Goal: Check status: Check status

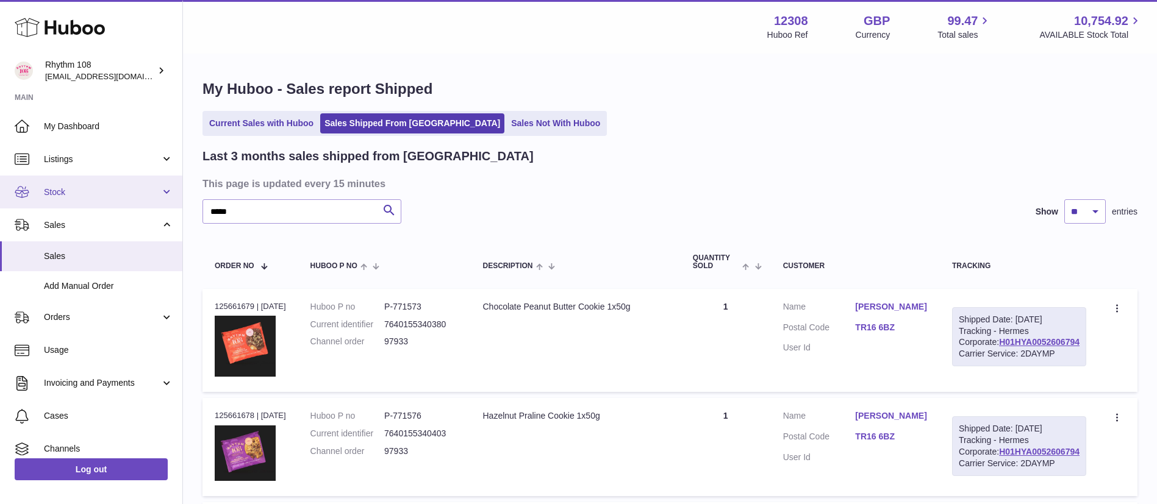
click at [66, 196] on span "Stock" at bounding box center [102, 193] width 116 height 12
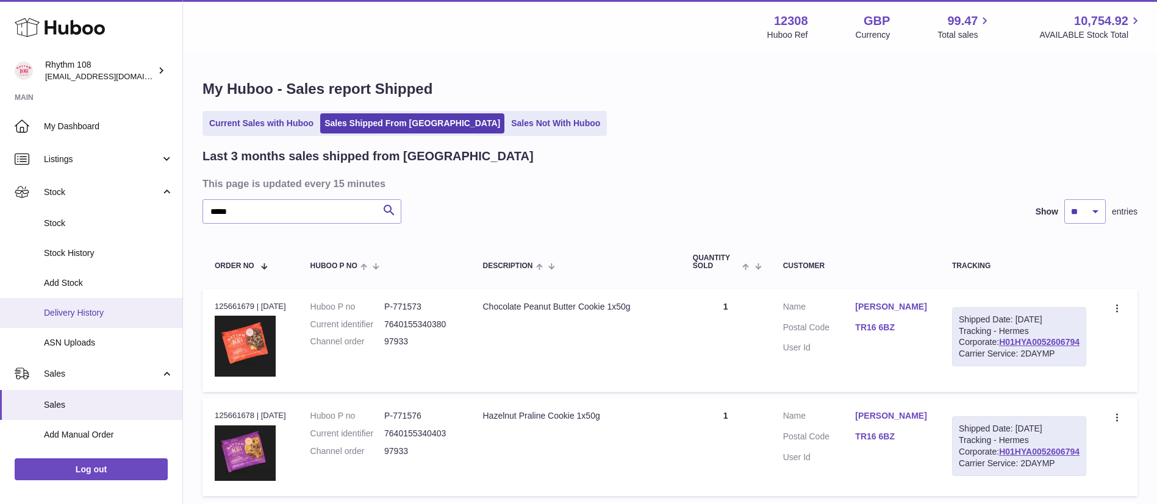
click at [88, 316] on span "Delivery History" at bounding box center [108, 313] width 129 height 12
click at [66, 315] on span "Delivery History" at bounding box center [108, 313] width 129 height 12
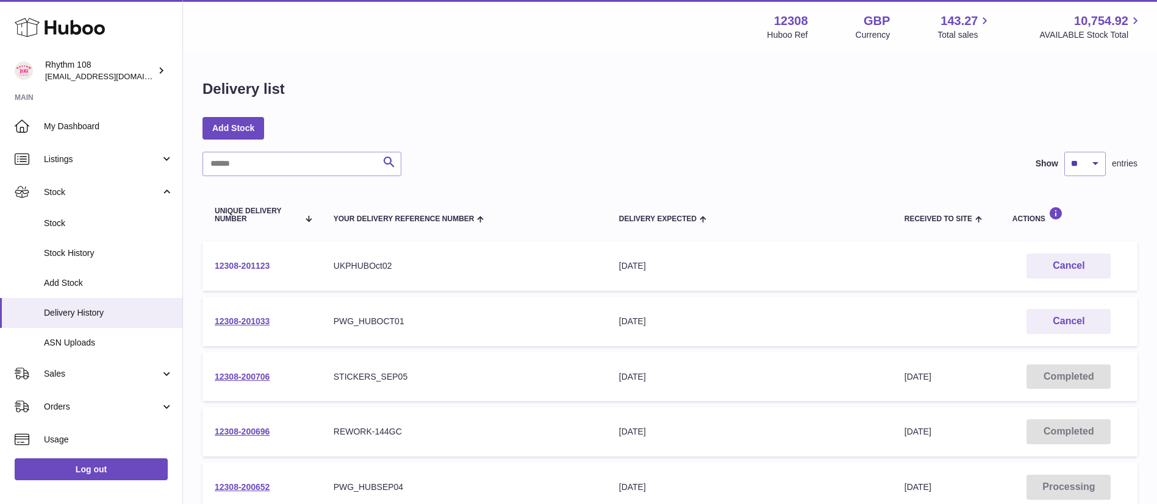
click at [240, 265] on link "12308-201123" at bounding box center [242, 266] width 55 height 10
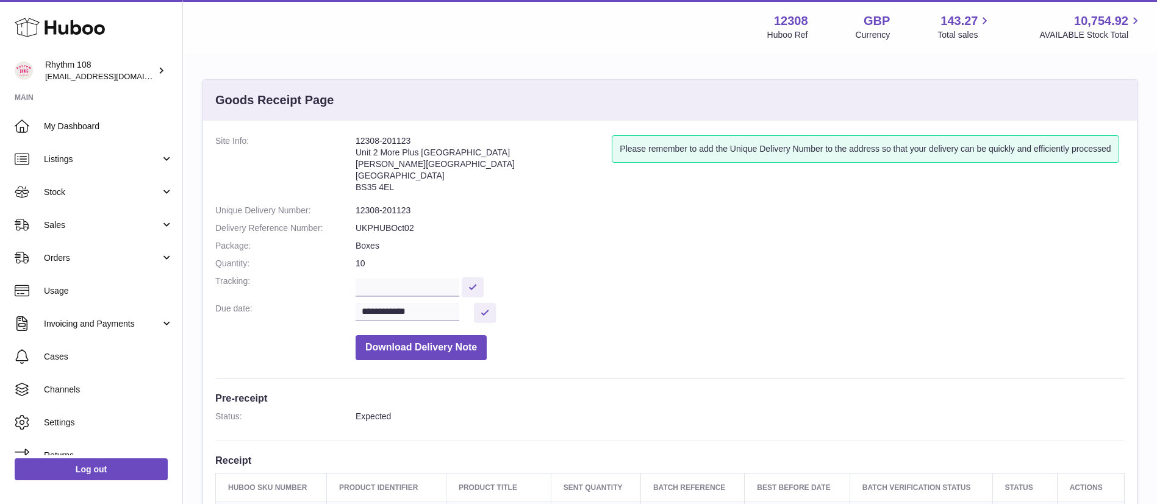
drag, startPoint x: 413, startPoint y: 142, endPoint x: 353, endPoint y: 140, distance: 60.4
click at [353, 140] on dl "**********" at bounding box center [669, 250] width 909 height 231
copy dl "12308-201123"
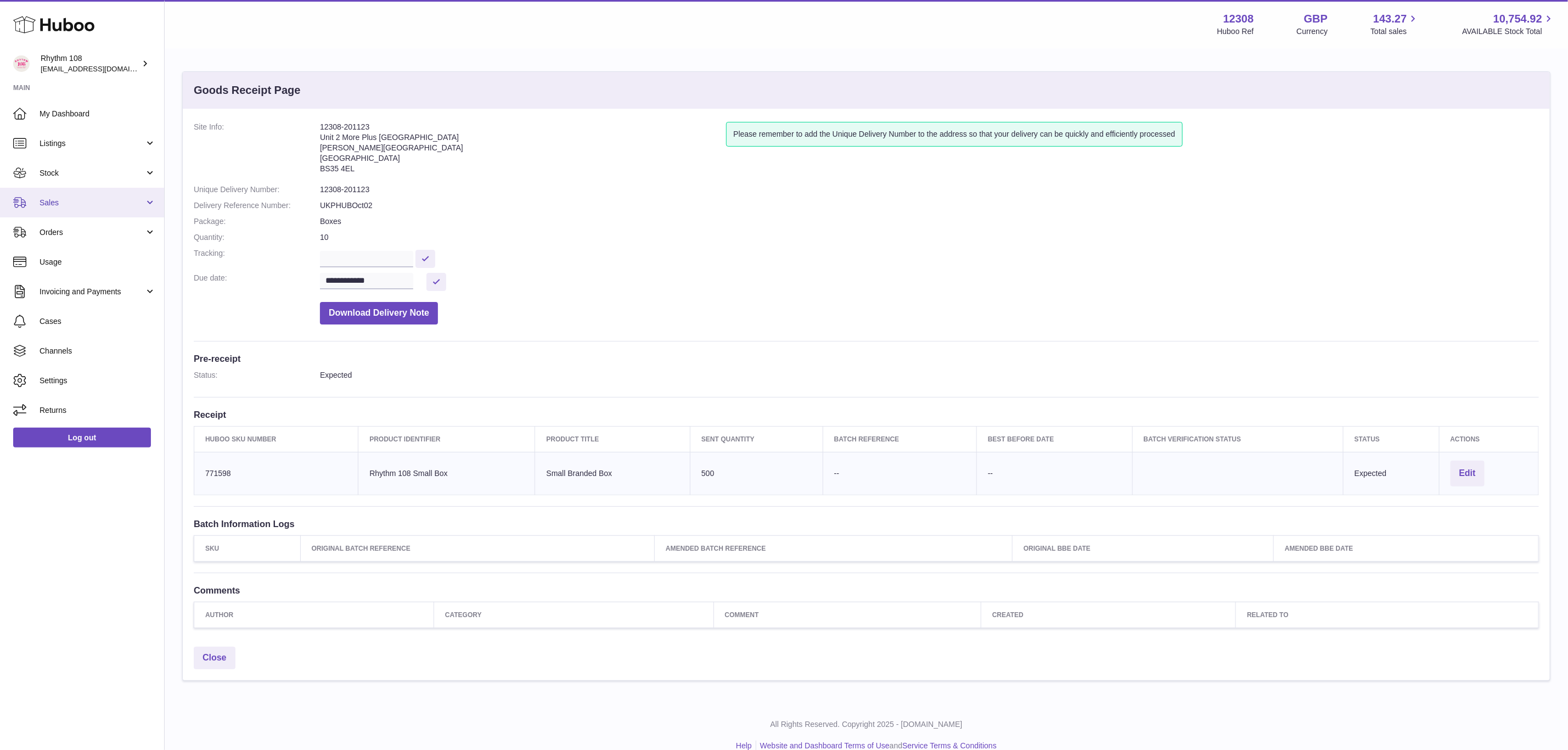
click at [53, 200] on span "Sales" at bounding box center [92, 203] width 104 height 11
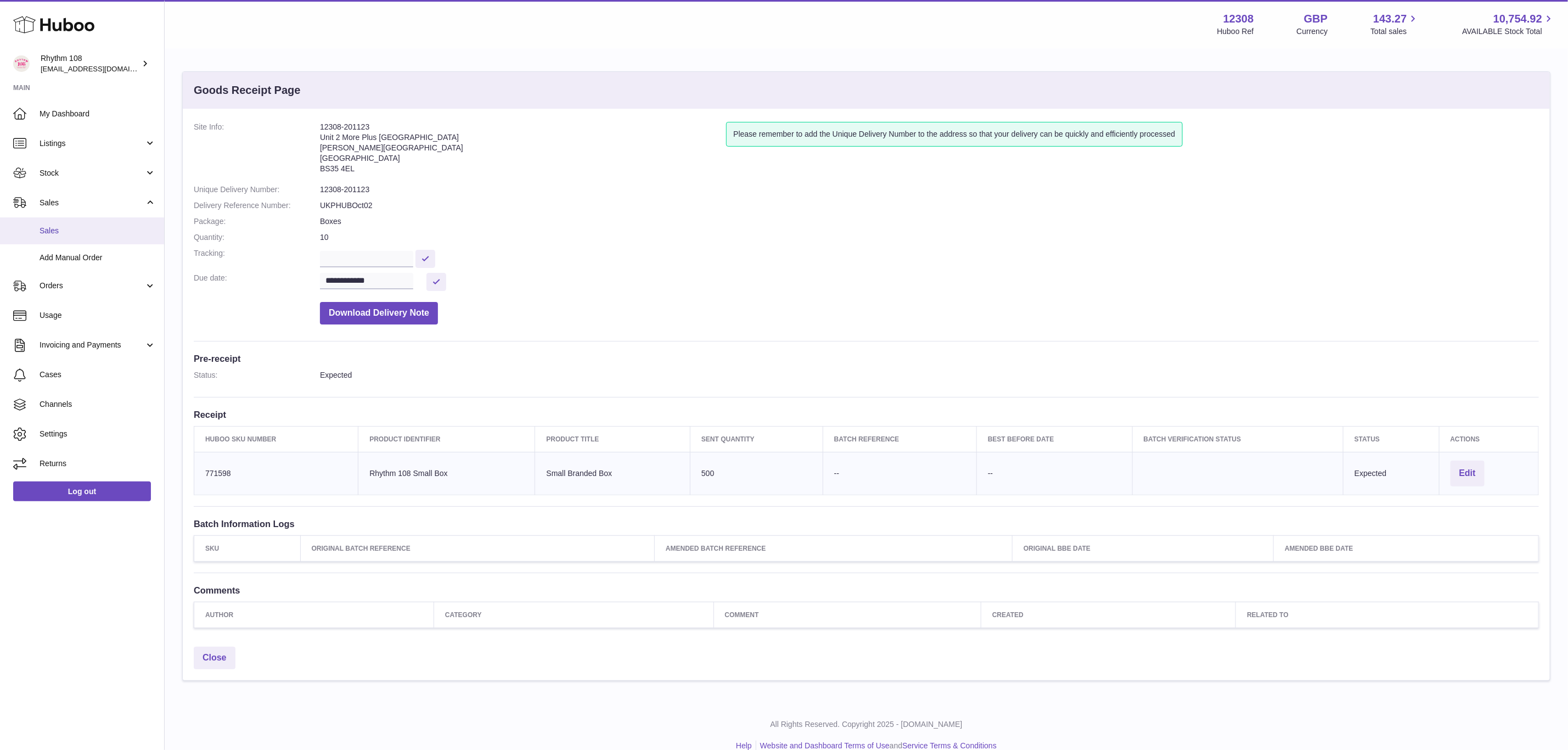
click at [63, 236] on span "Sales" at bounding box center [97, 231] width 116 height 11
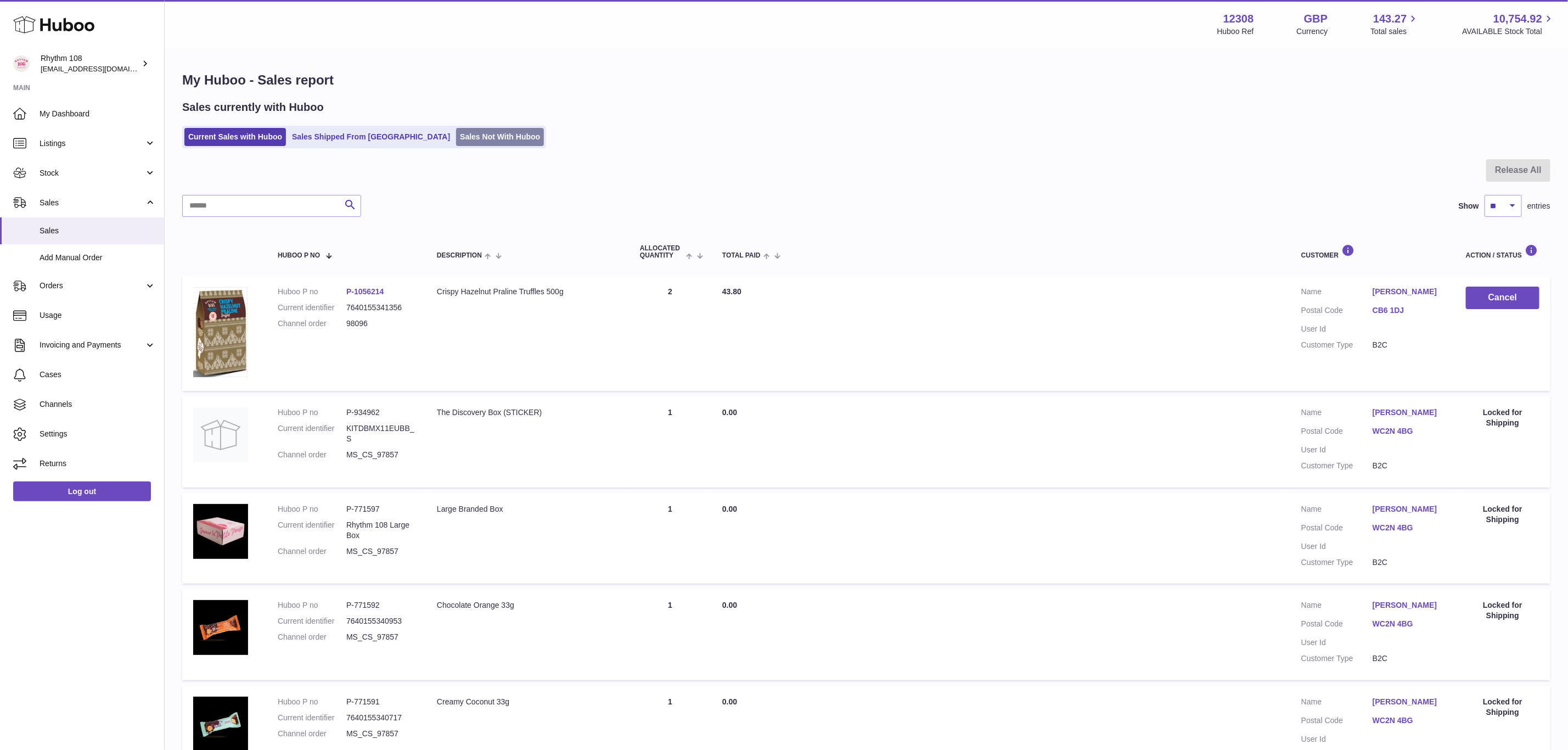
click at [456, 135] on link "Sales Not With Huboo" at bounding box center [500, 137] width 88 height 18
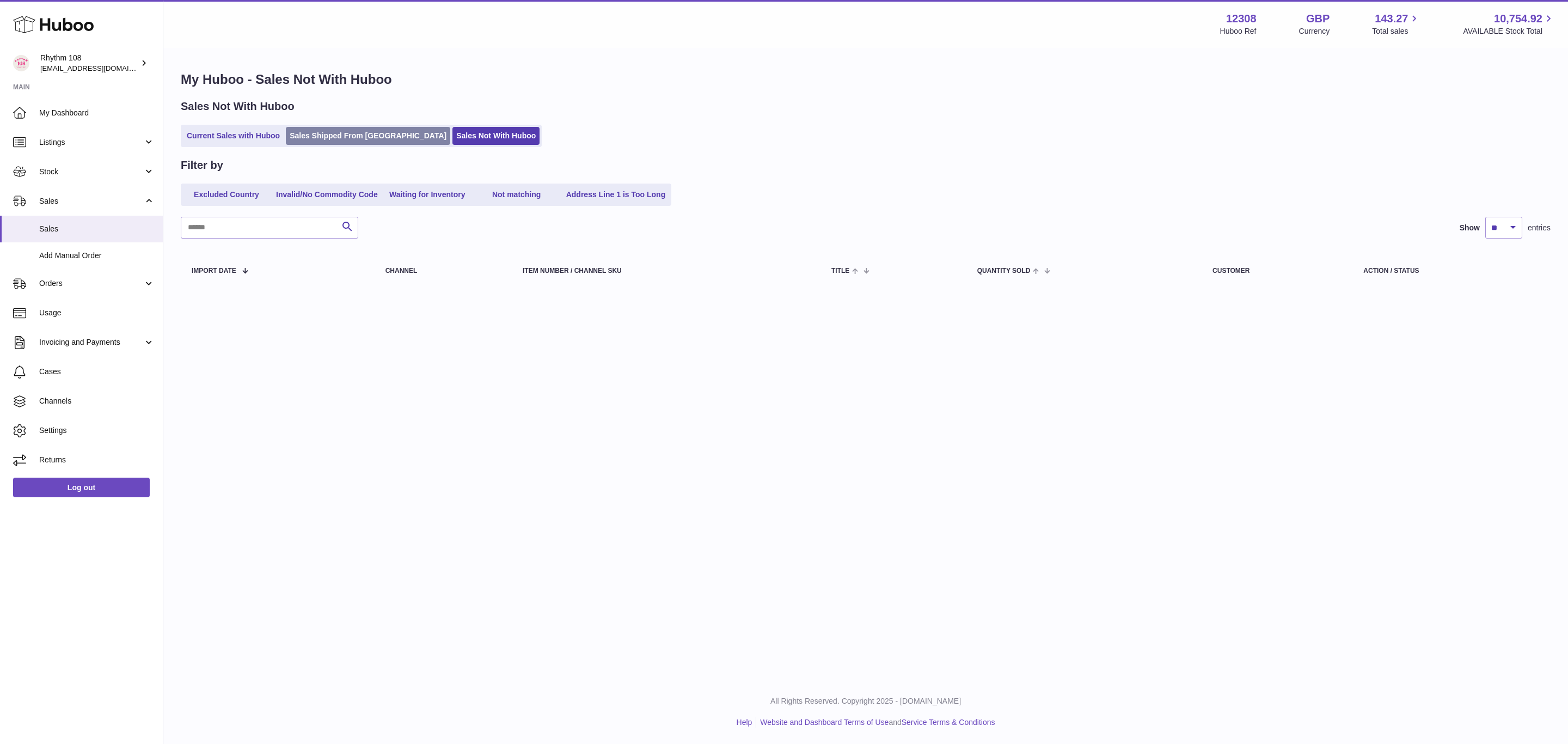
click at [319, 138] on link "Sales Shipped From [GEOGRAPHIC_DATA]" at bounding box center [368, 136] width 164 height 18
